Goal: Task Accomplishment & Management: Use online tool/utility

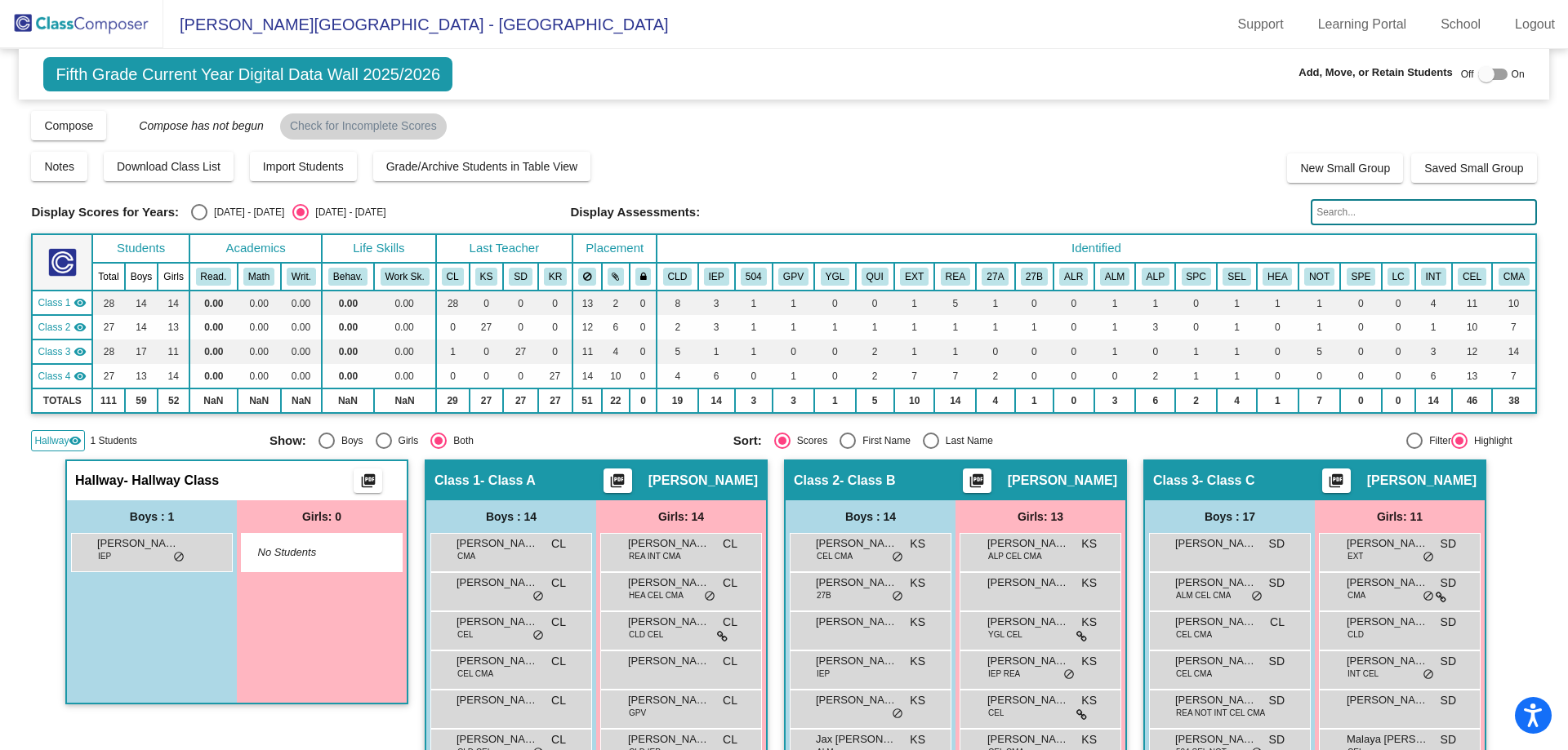
scroll to position [81, 0]
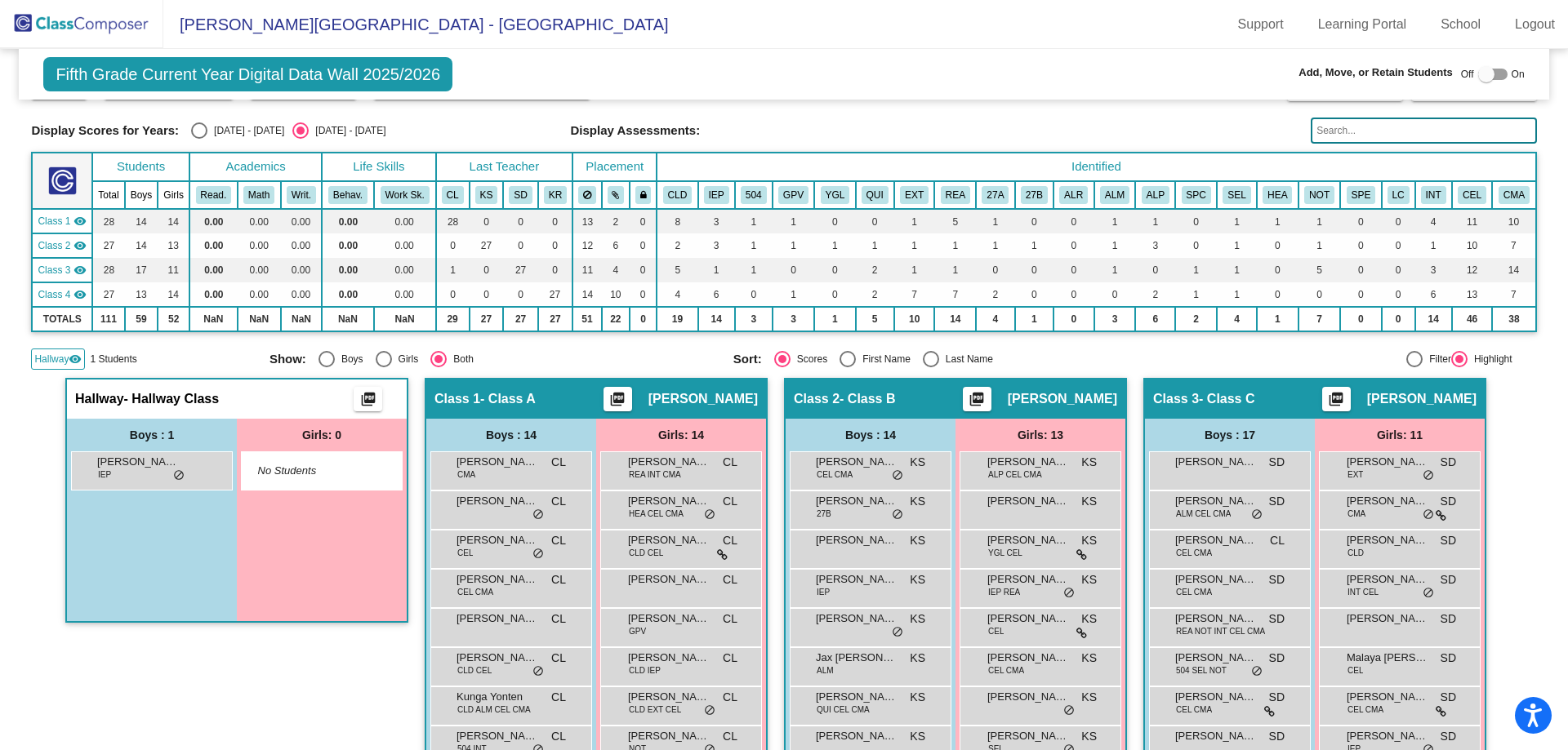
click at [99, 13] on img at bounding box center [81, 24] width 163 height 49
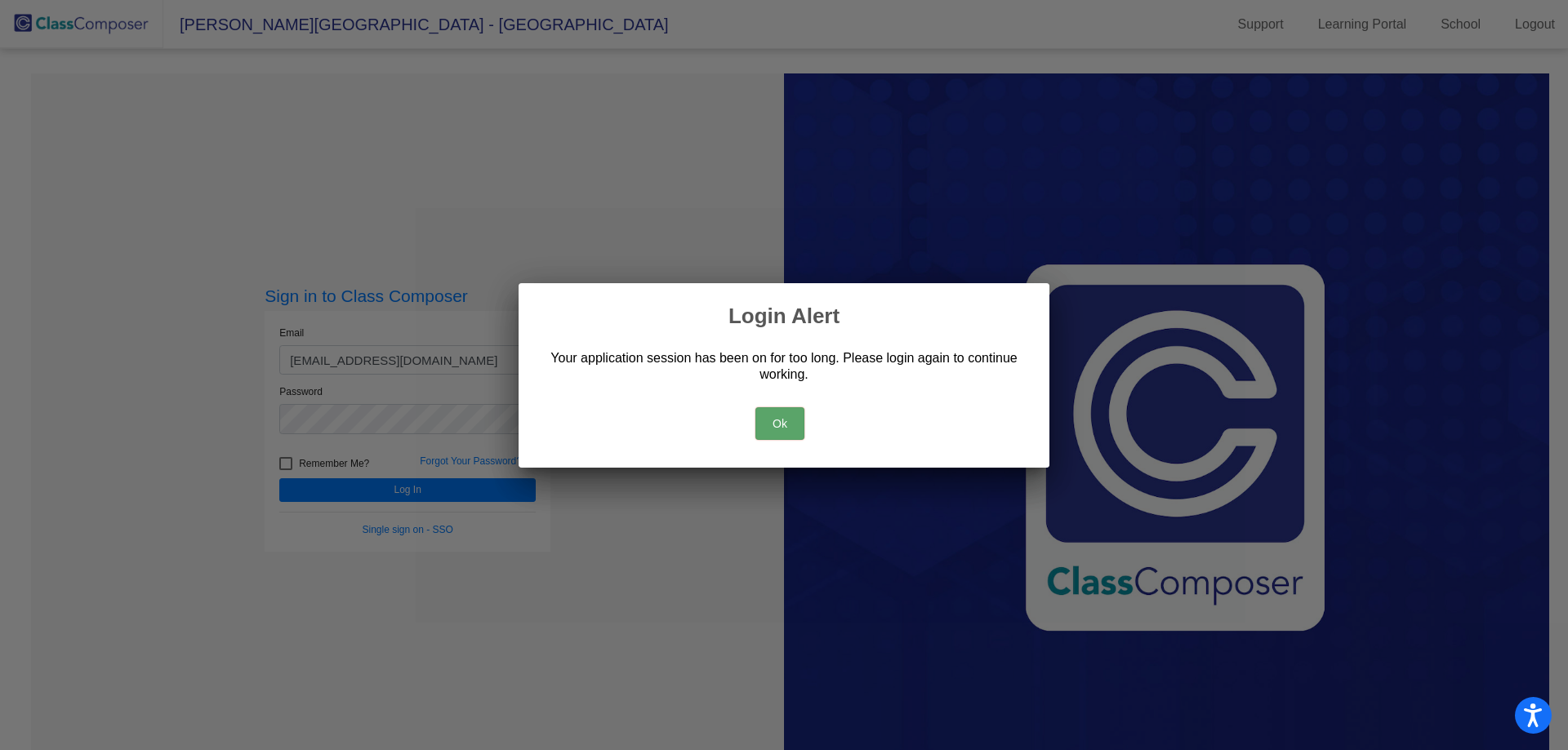
click at [777, 415] on button "Ok" at bounding box center [779, 423] width 49 height 33
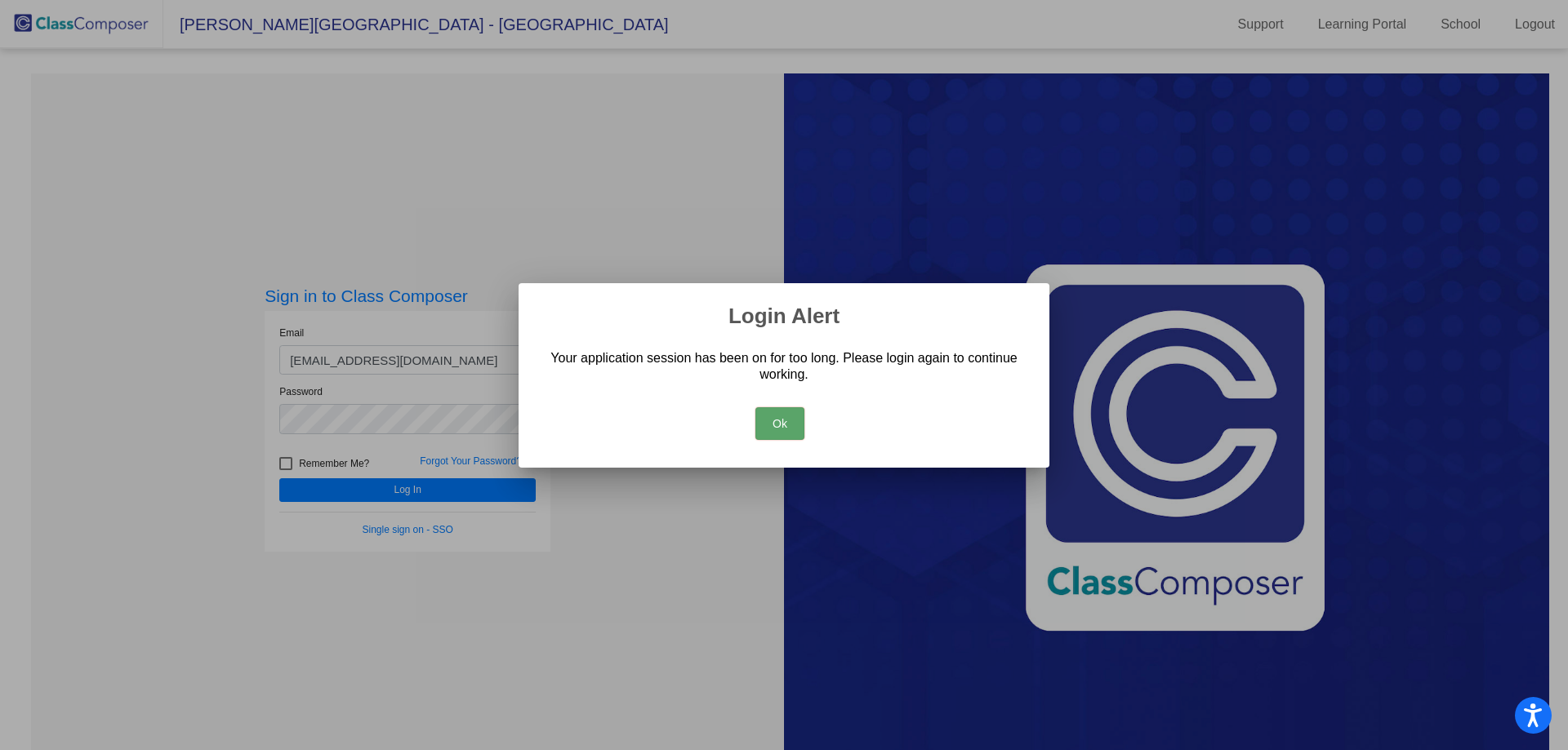
click at [773, 435] on button "Ok" at bounding box center [779, 423] width 49 height 33
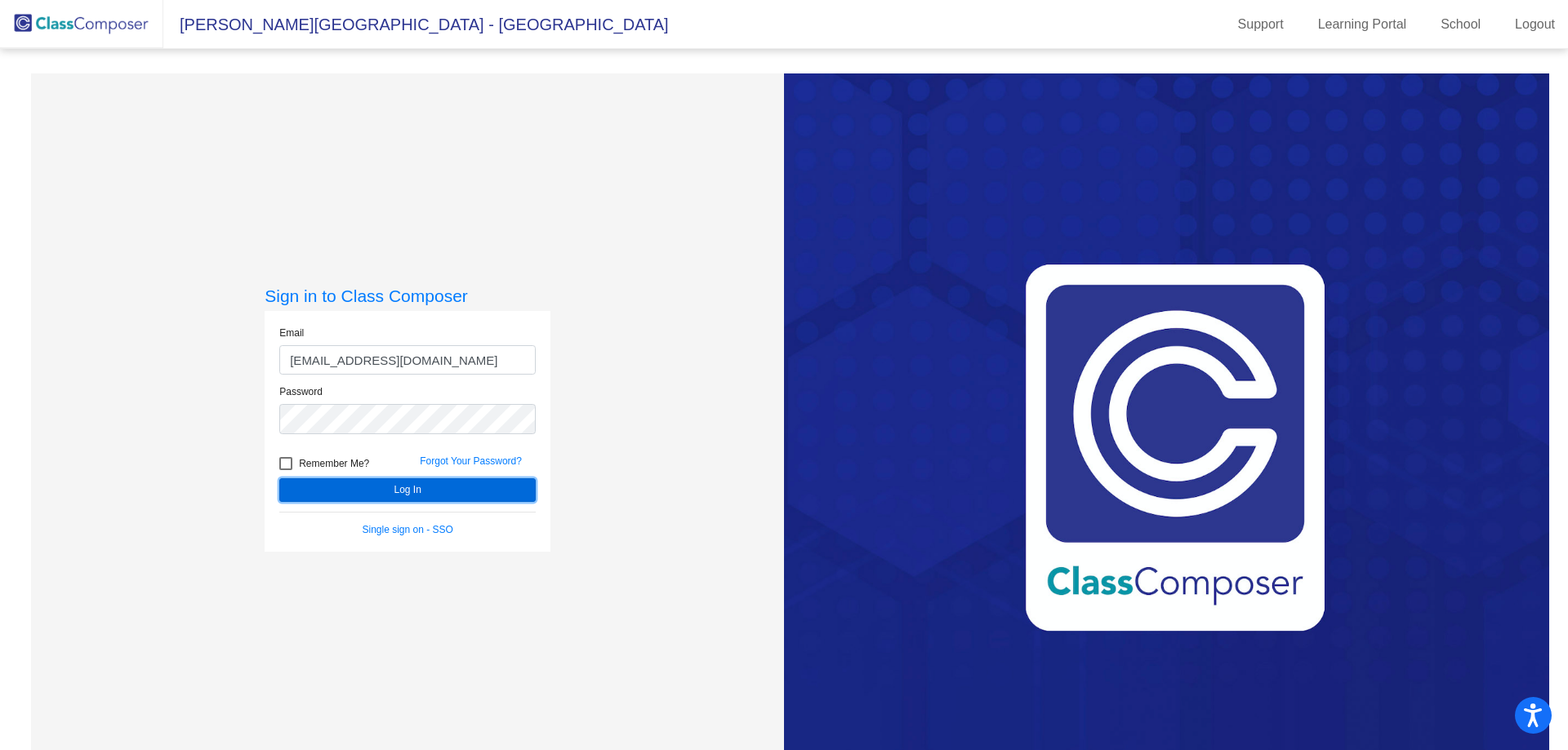
click at [467, 490] on button "Log In" at bounding box center [407, 490] width 256 height 24
